Goal: Information Seeking & Learning: Learn about a topic

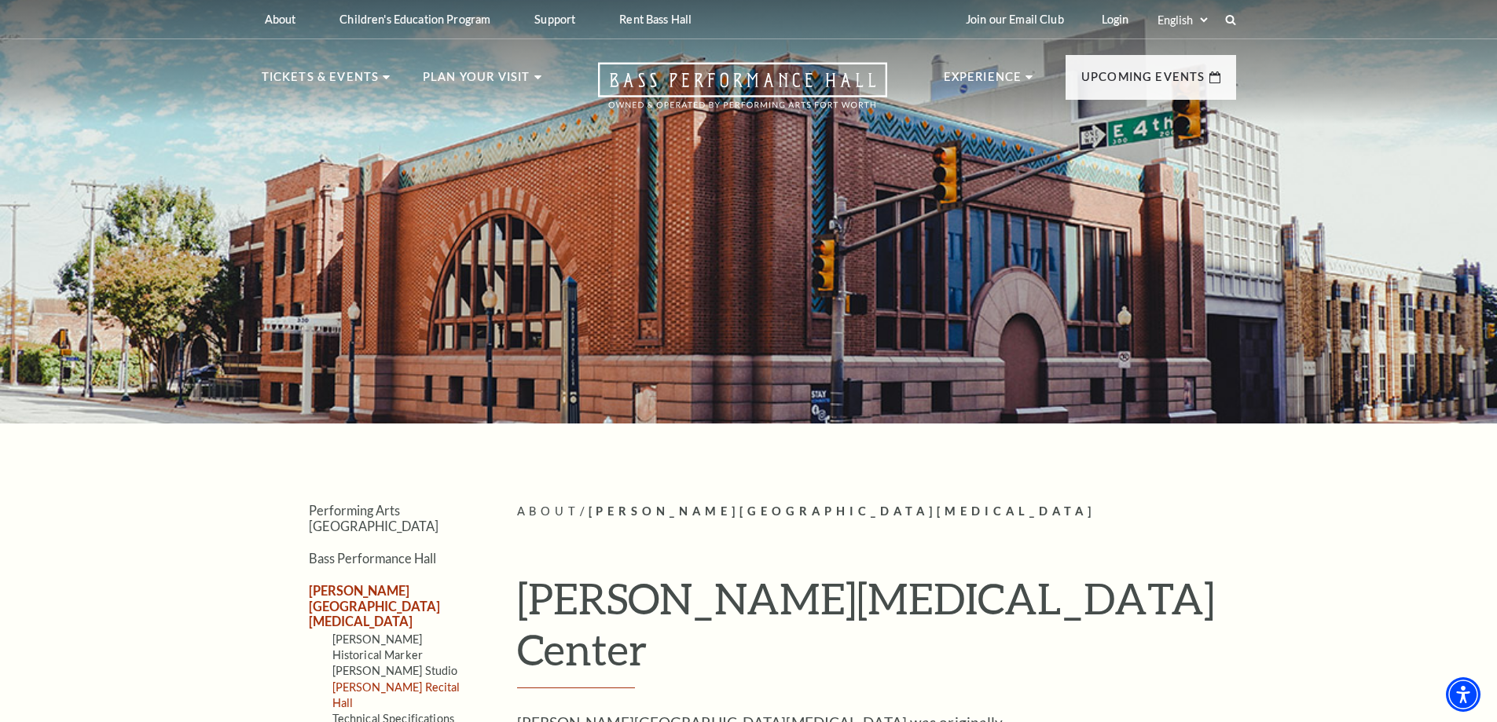
click at [421, 681] on link "Van Cliburn Recital Hall" at bounding box center [396, 695] width 128 height 29
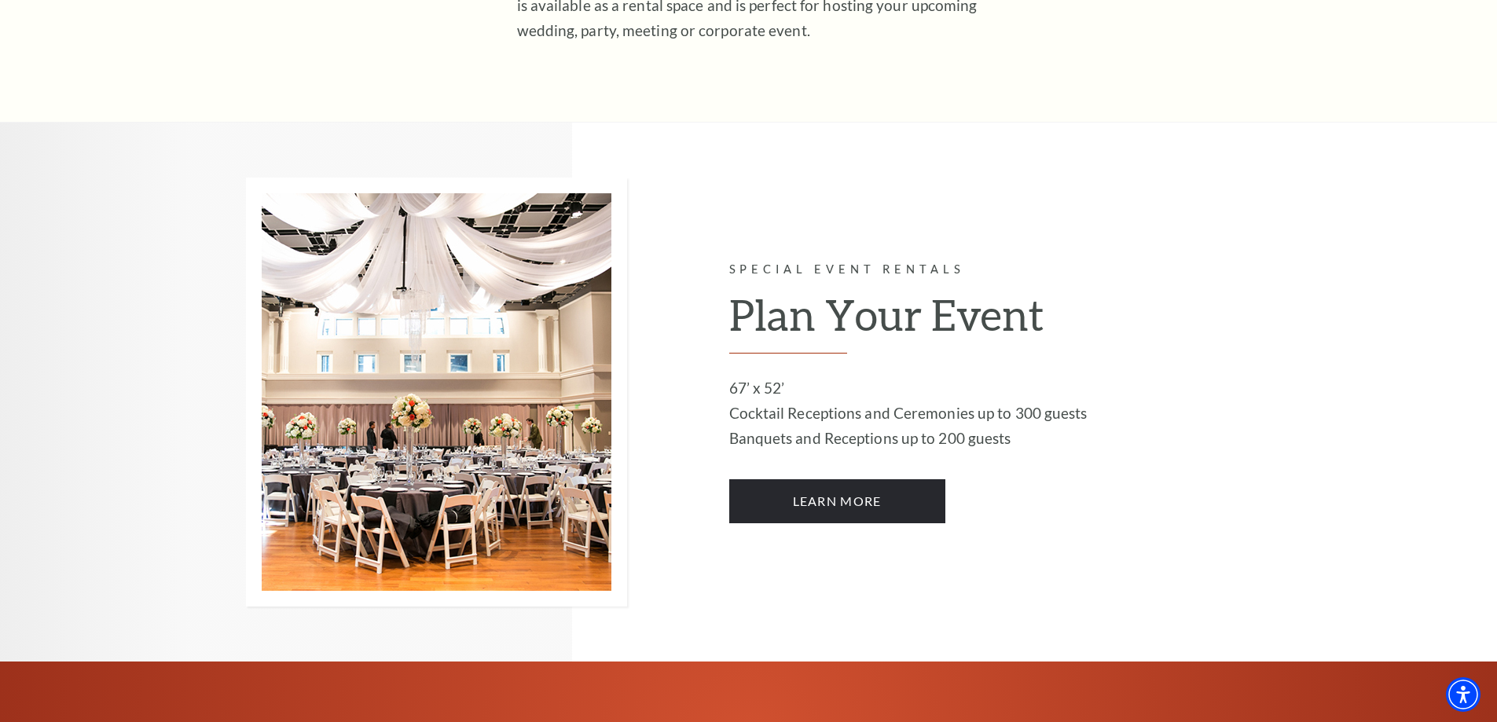
scroll to position [707, 0]
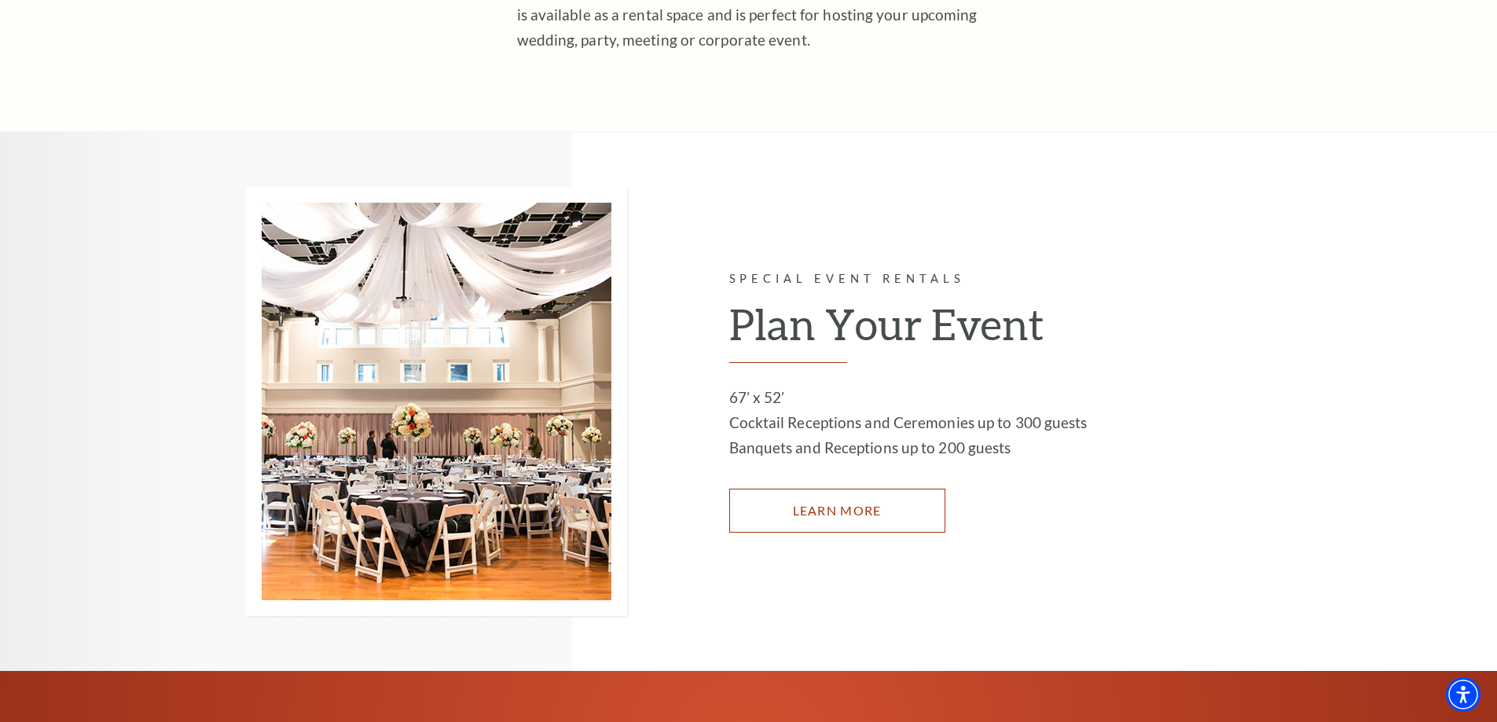
click at [838, 503] on link "LEARN MORE" at bounding box center [837, 511] width 216 height 44
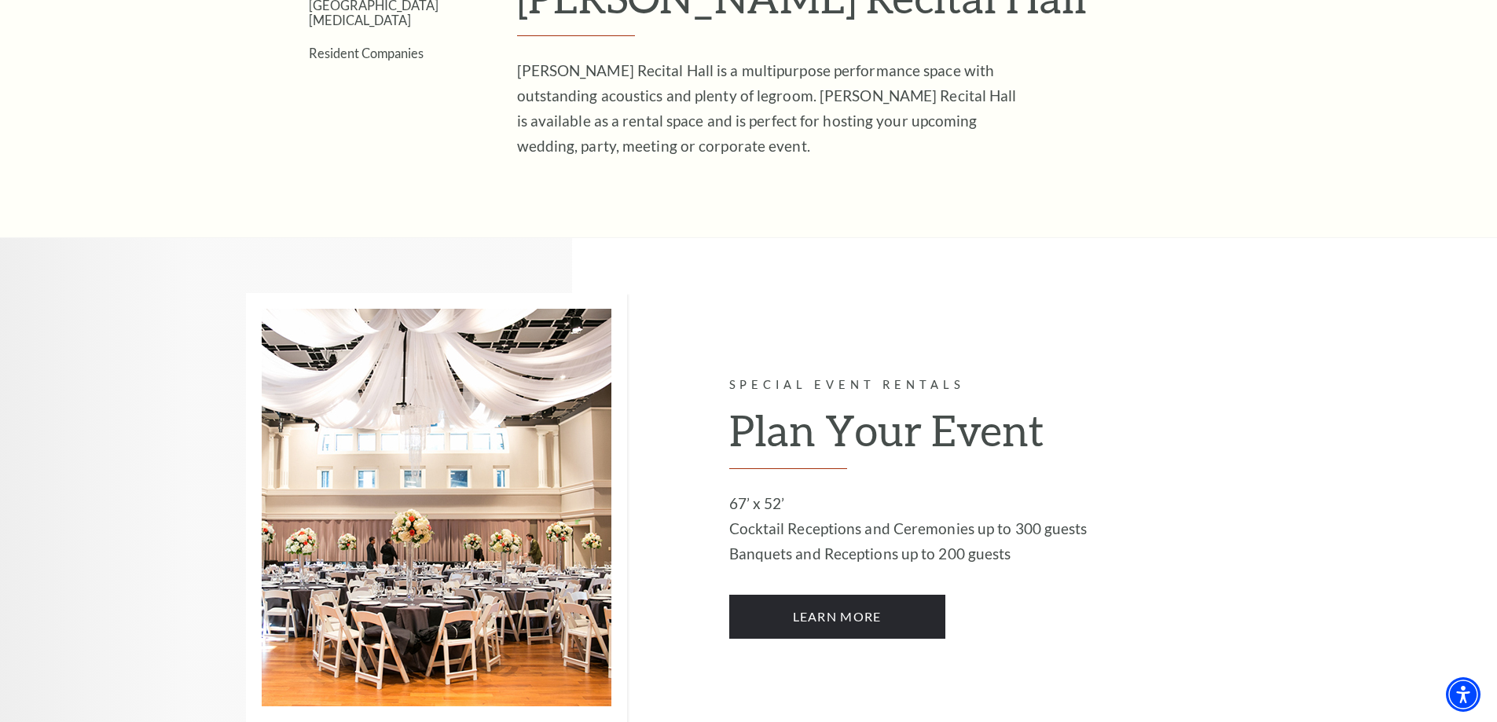
scroll to position [391, 0]
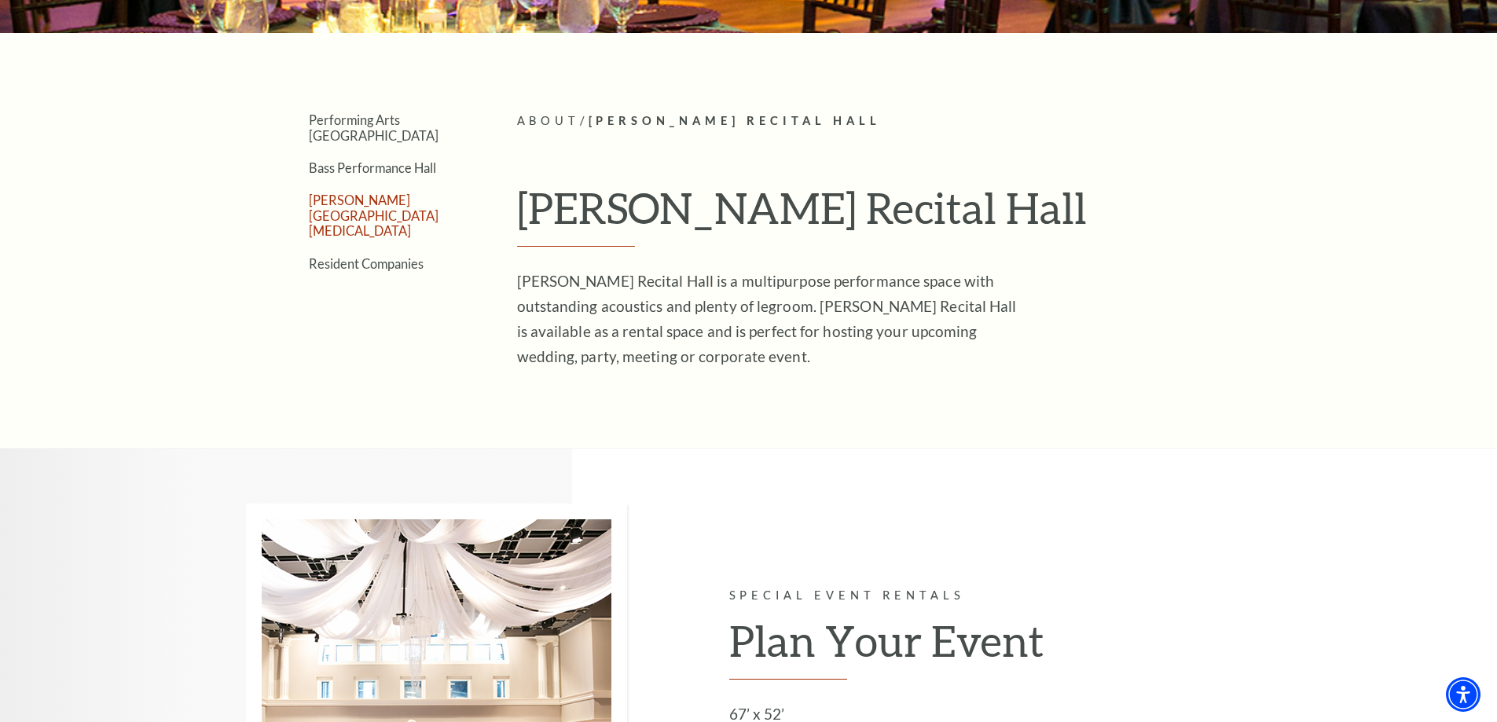
click at [369, 193] on link "[PERSON_NAME][GEOGRAPHIC_DATA][MEDICAL_DATA]" at bounding box center [374, 216] width 130 height 46
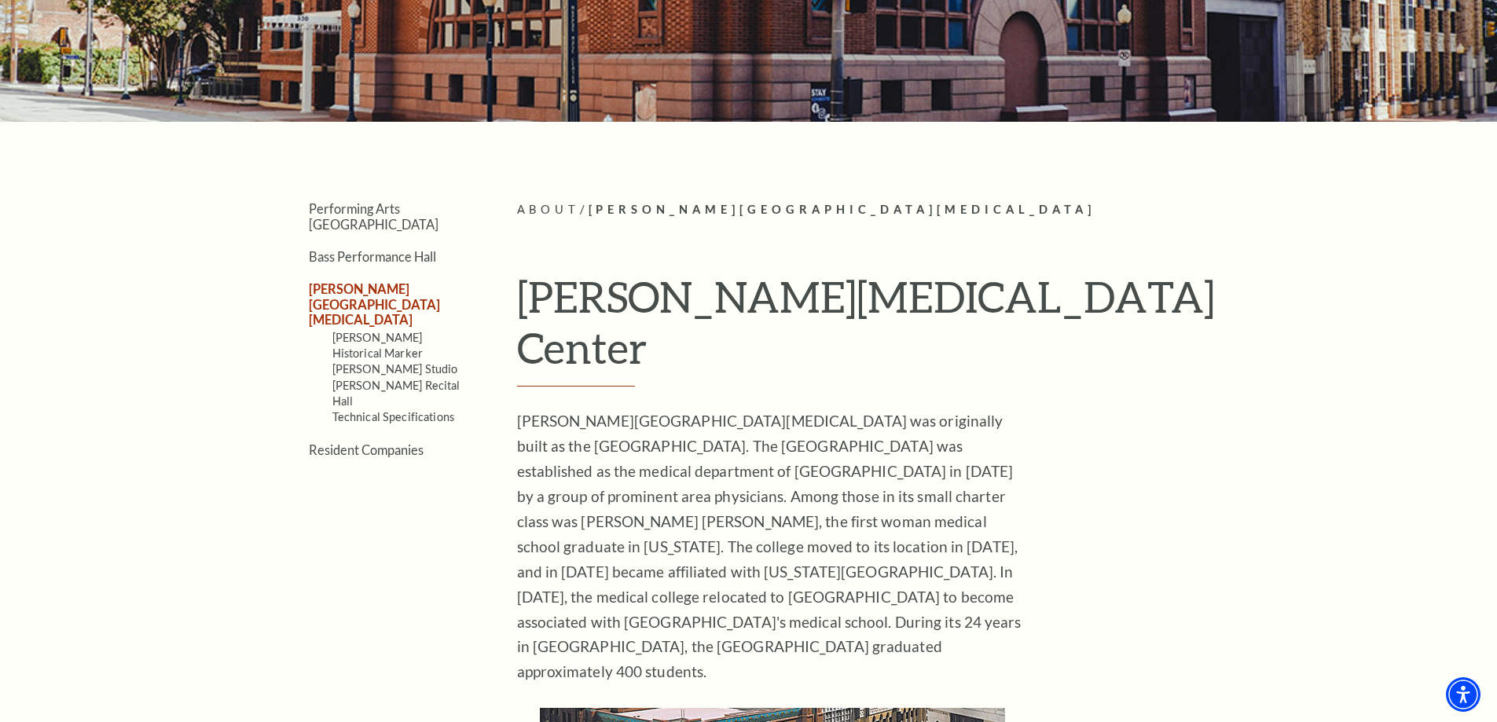
scroll to position [314, 0]
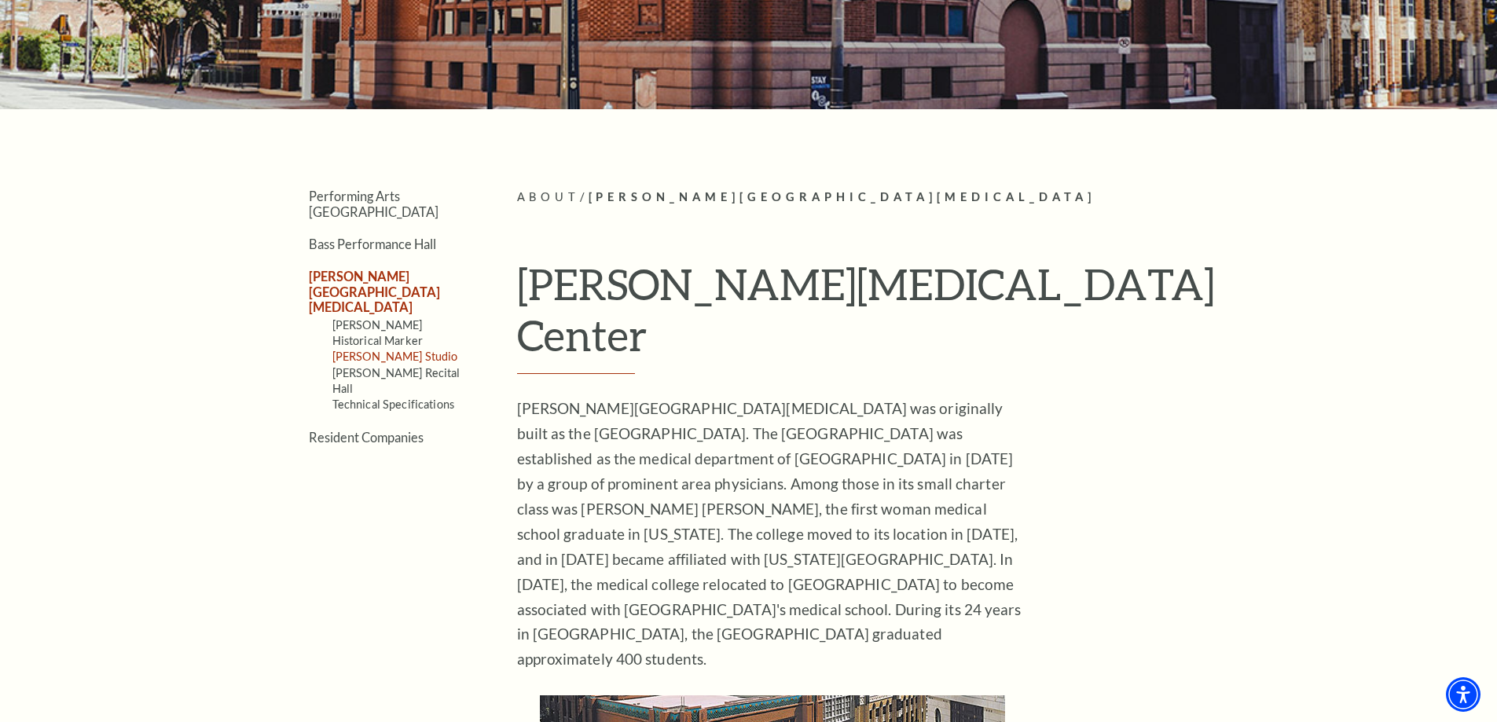
click at [399, 350] on link "[PERSON_NAME] Studio" at bounding box center [395, 356] width 126 height 13
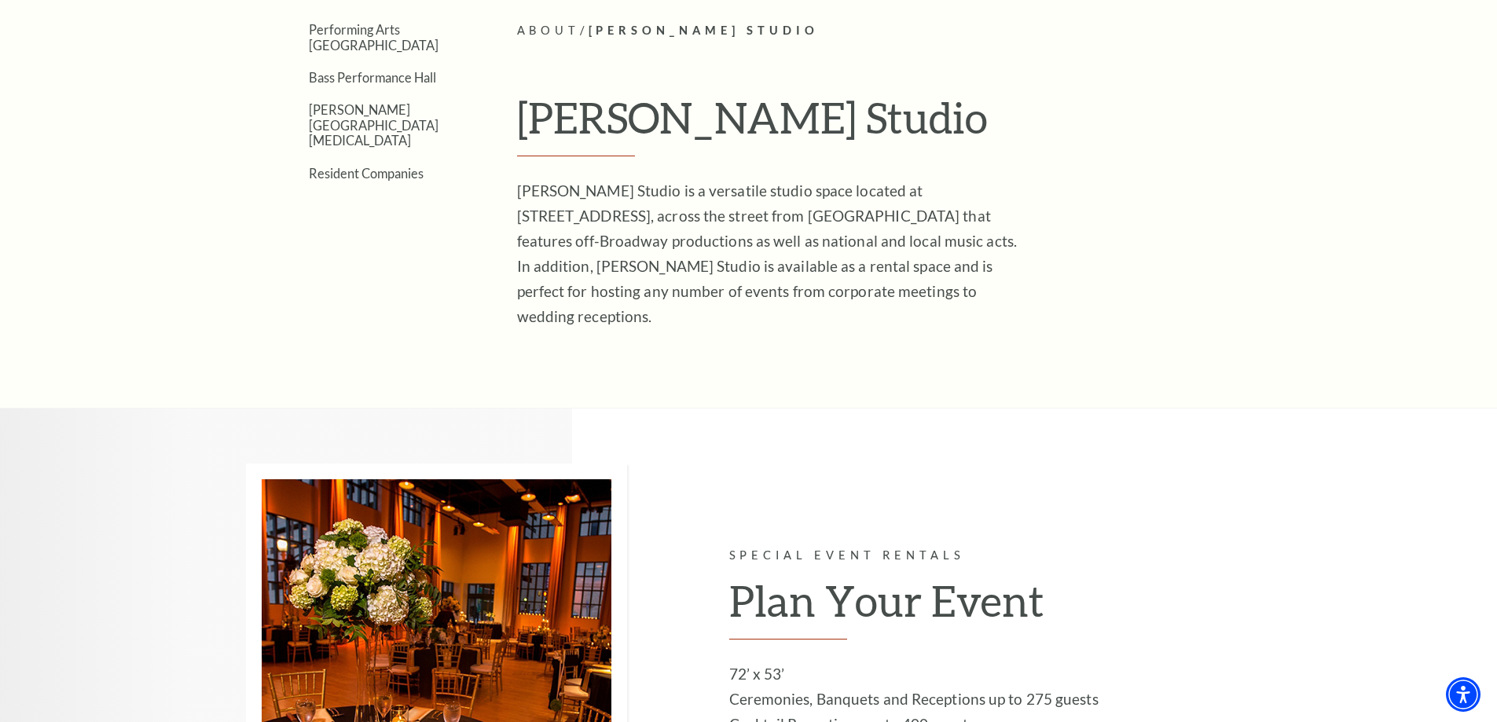
scroll to position [707, 0]
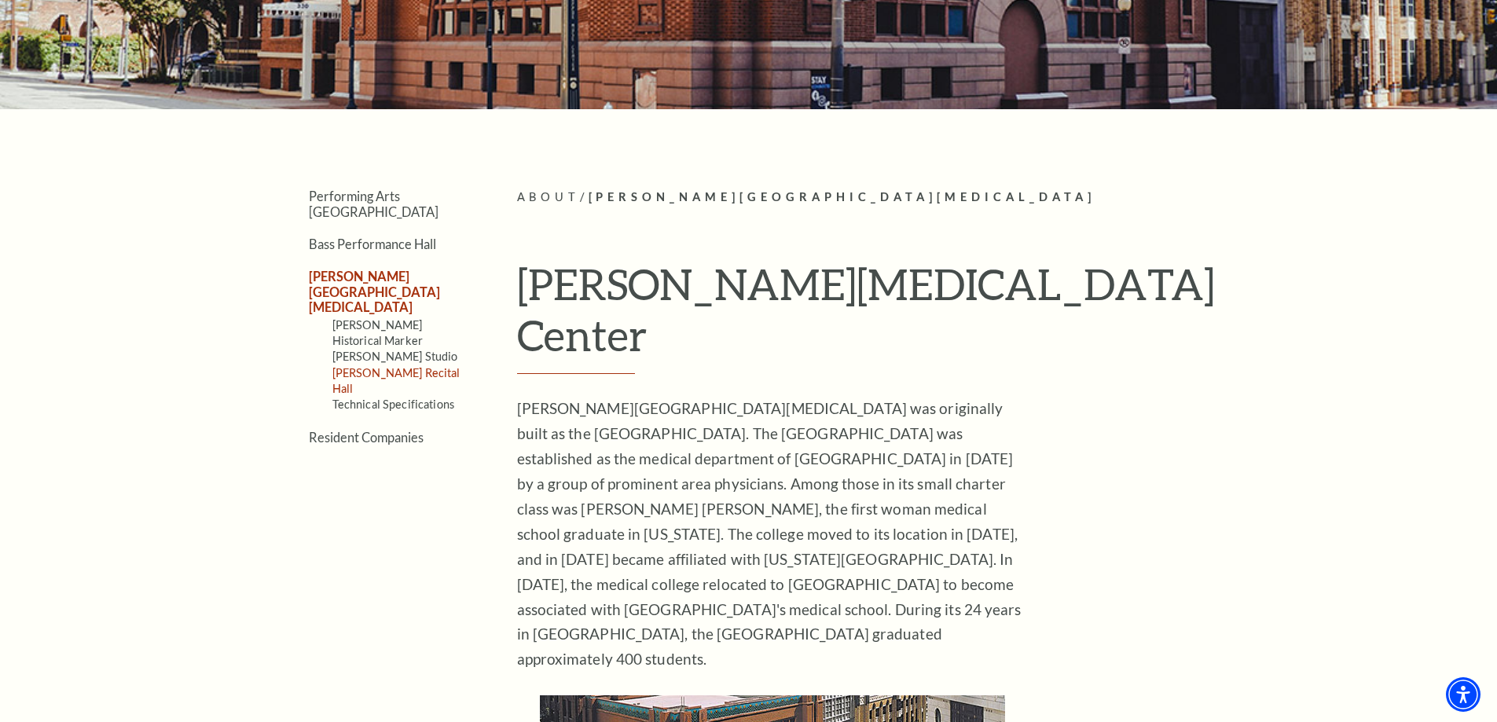
click at [369, 366] on link "Van Cliburn Recital Hall" at bounding box center [396, 380] width 128 height 29
click at [388, 350] on link "[PERSON_NAME] Studio" at bounding box center [395, 356] width 126 height 13
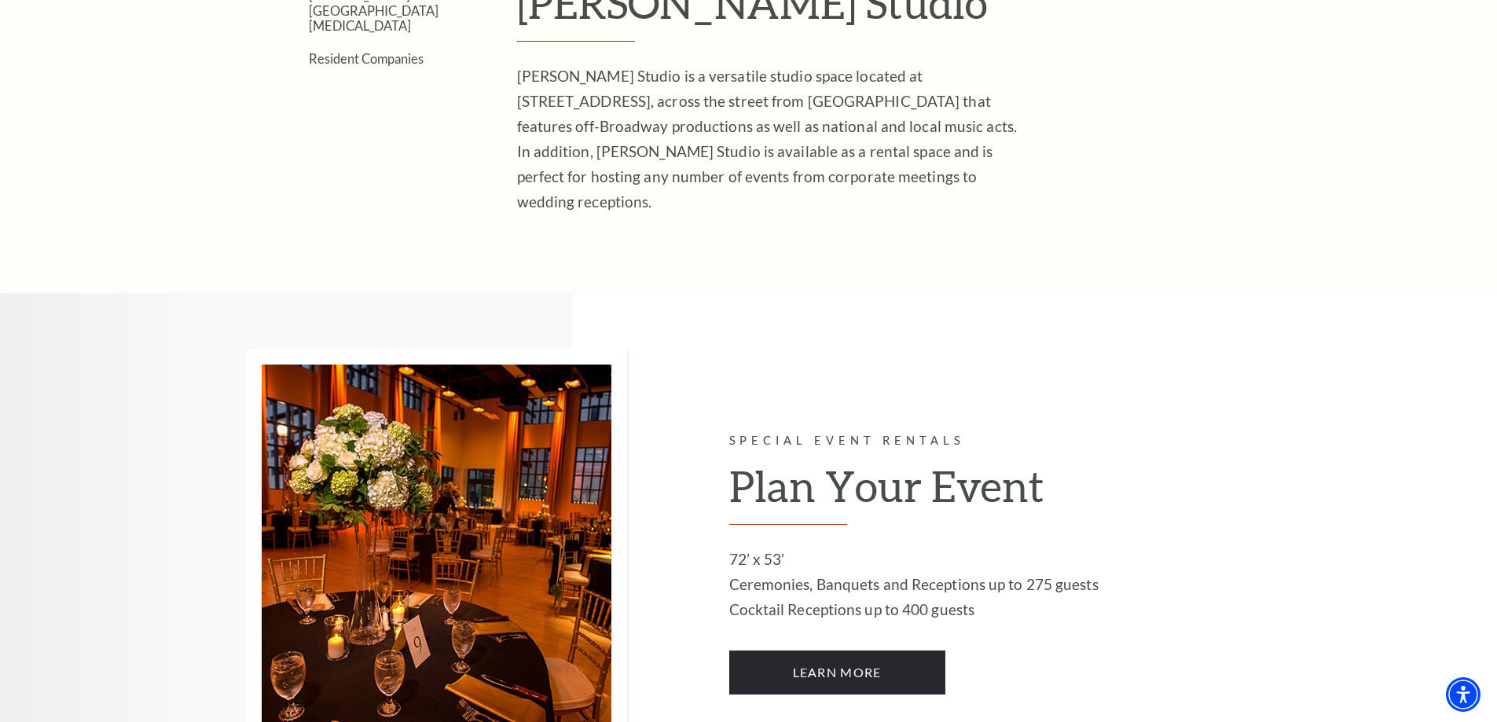
scroll to position [550, 0]
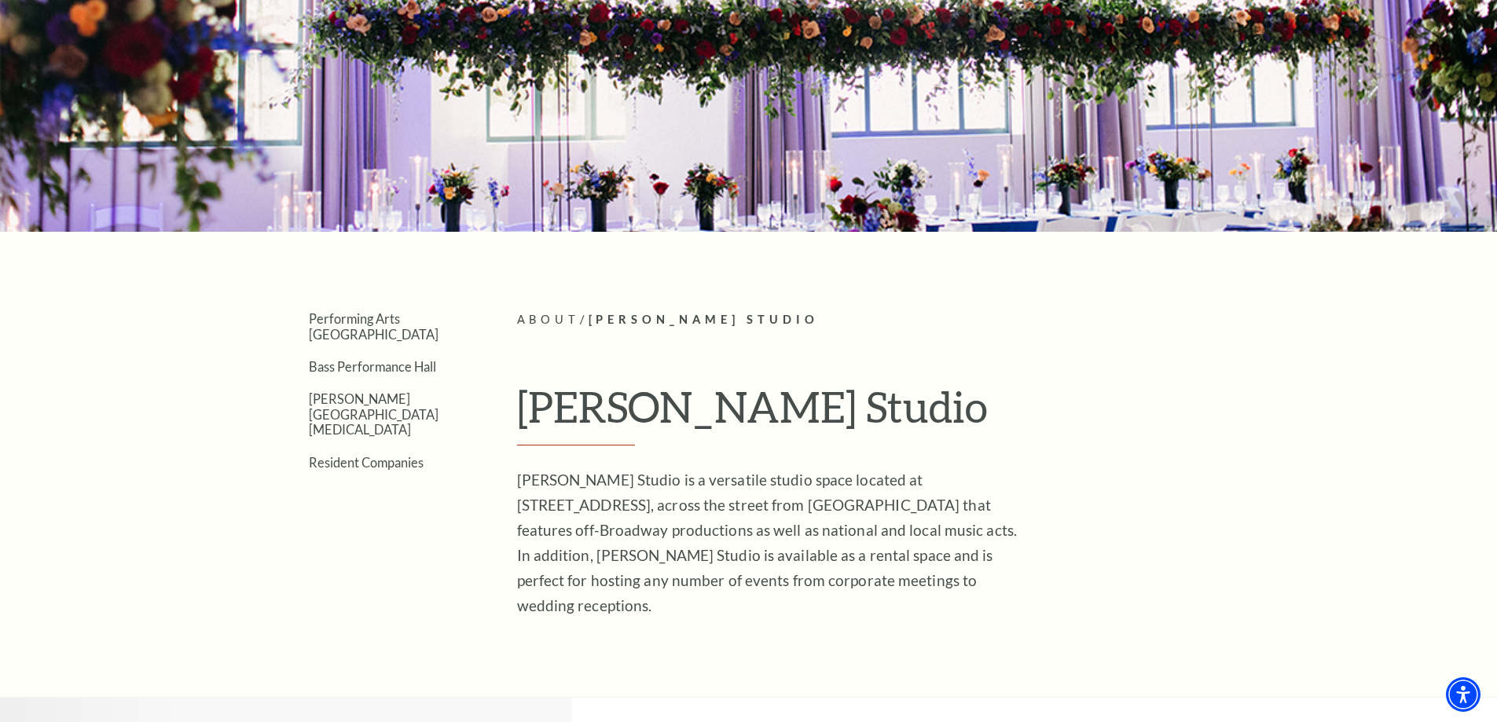
scroll to position [236, 0]
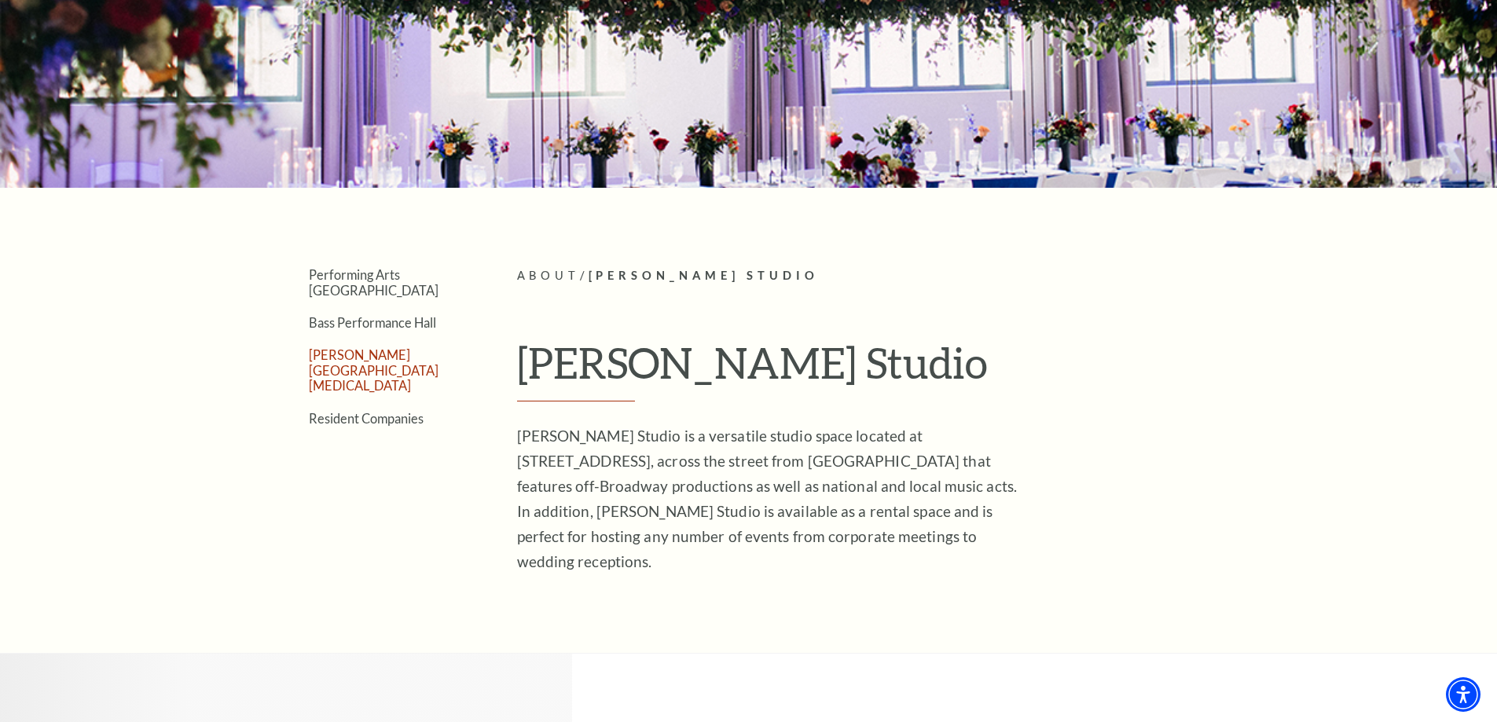
click at [388, 347] on link "[PERSON_NAME][GEOGRAPHIC_DATA][MEDICAL_DATA]" at bounding box center [374, 370] width 130 height 46
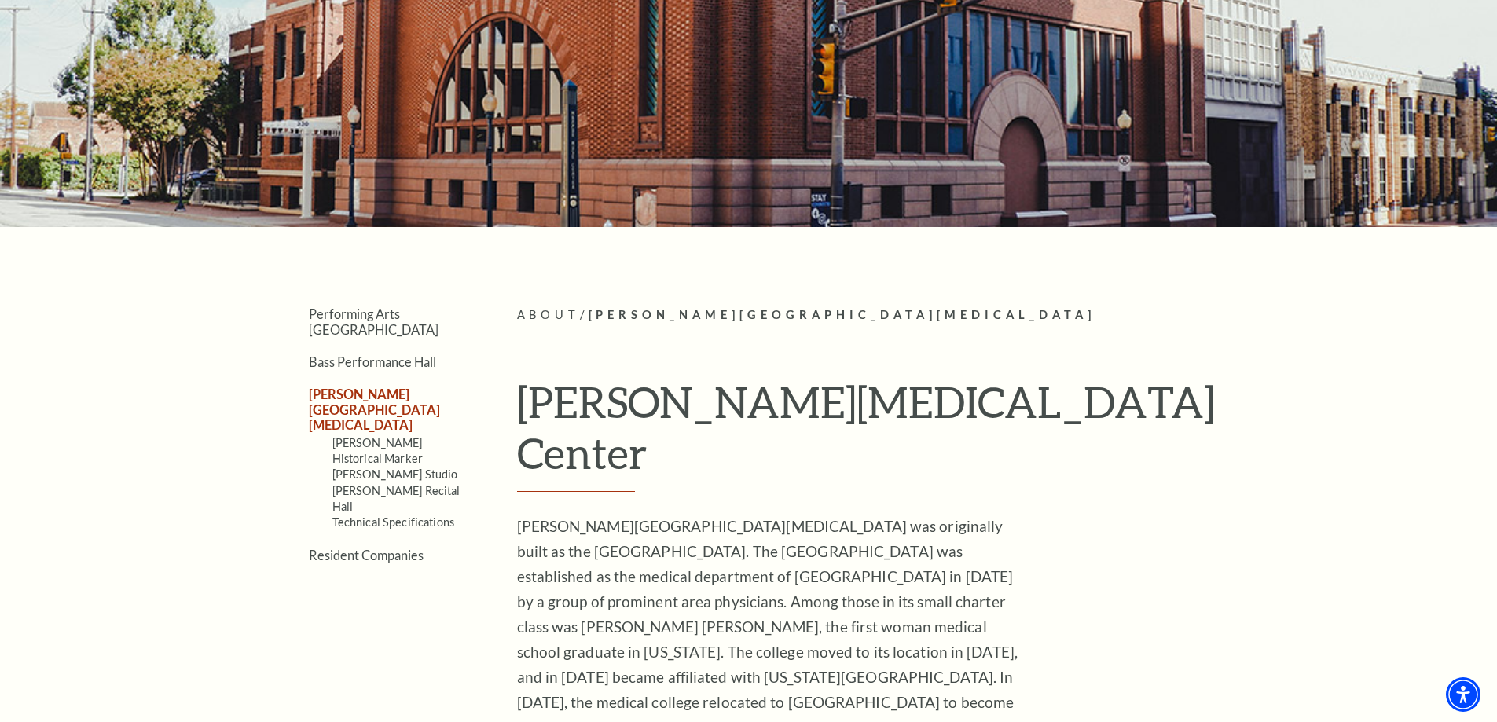
scroll to position [236, 0]
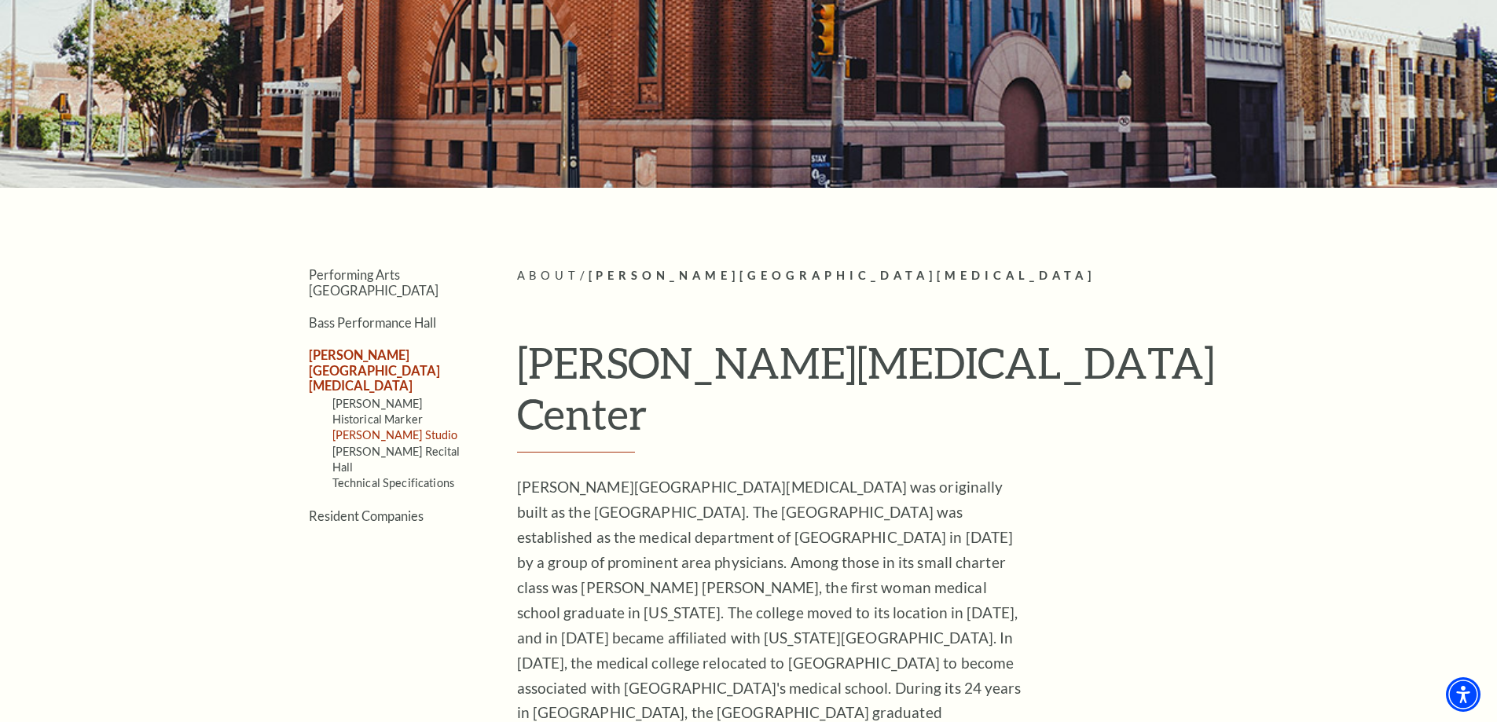
click at [406, 428] on link "[PERSON_NAME] Studio" at bounding box center [395, 434] width 126 height 13
